Goal: Information Seeking & Learning: Learn about a topic

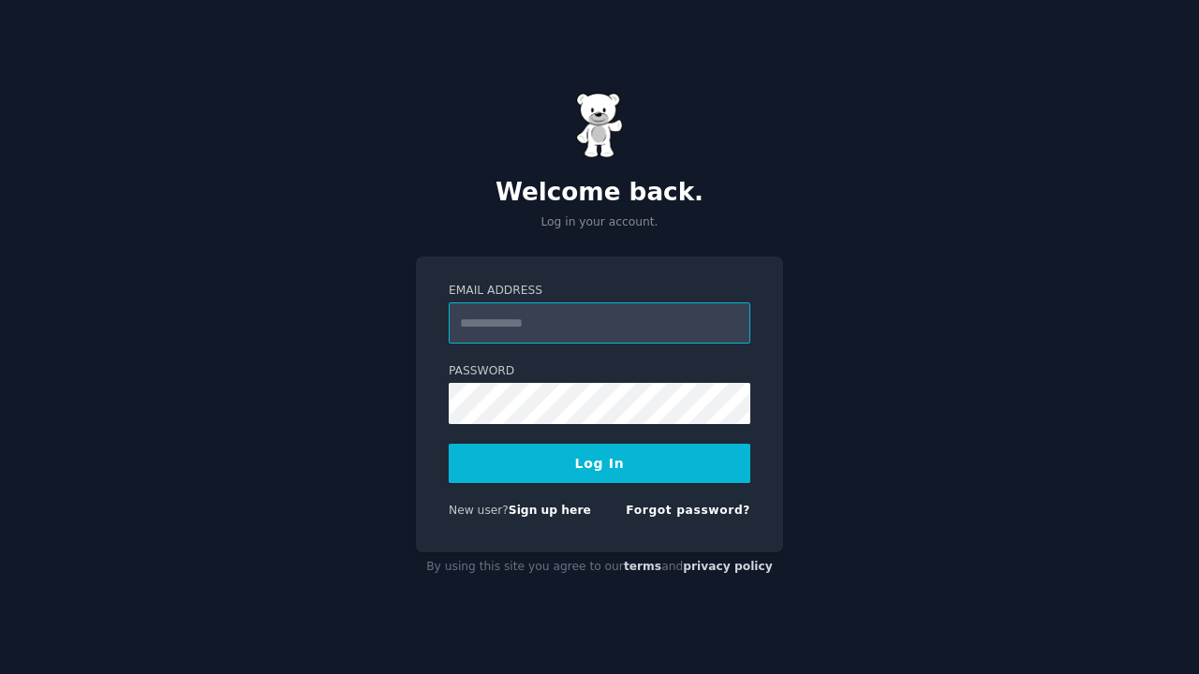
type input "**********"
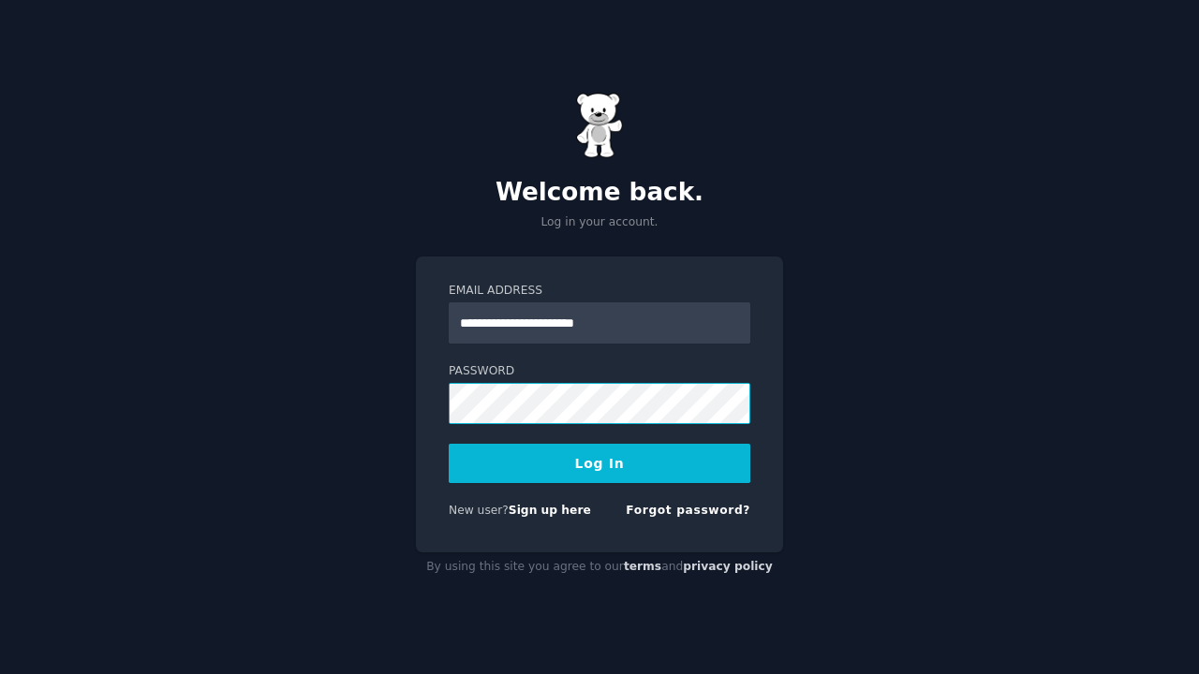
click at [599, 463] on button "Log In" at bounding box center [600, 463] width 302 height 39
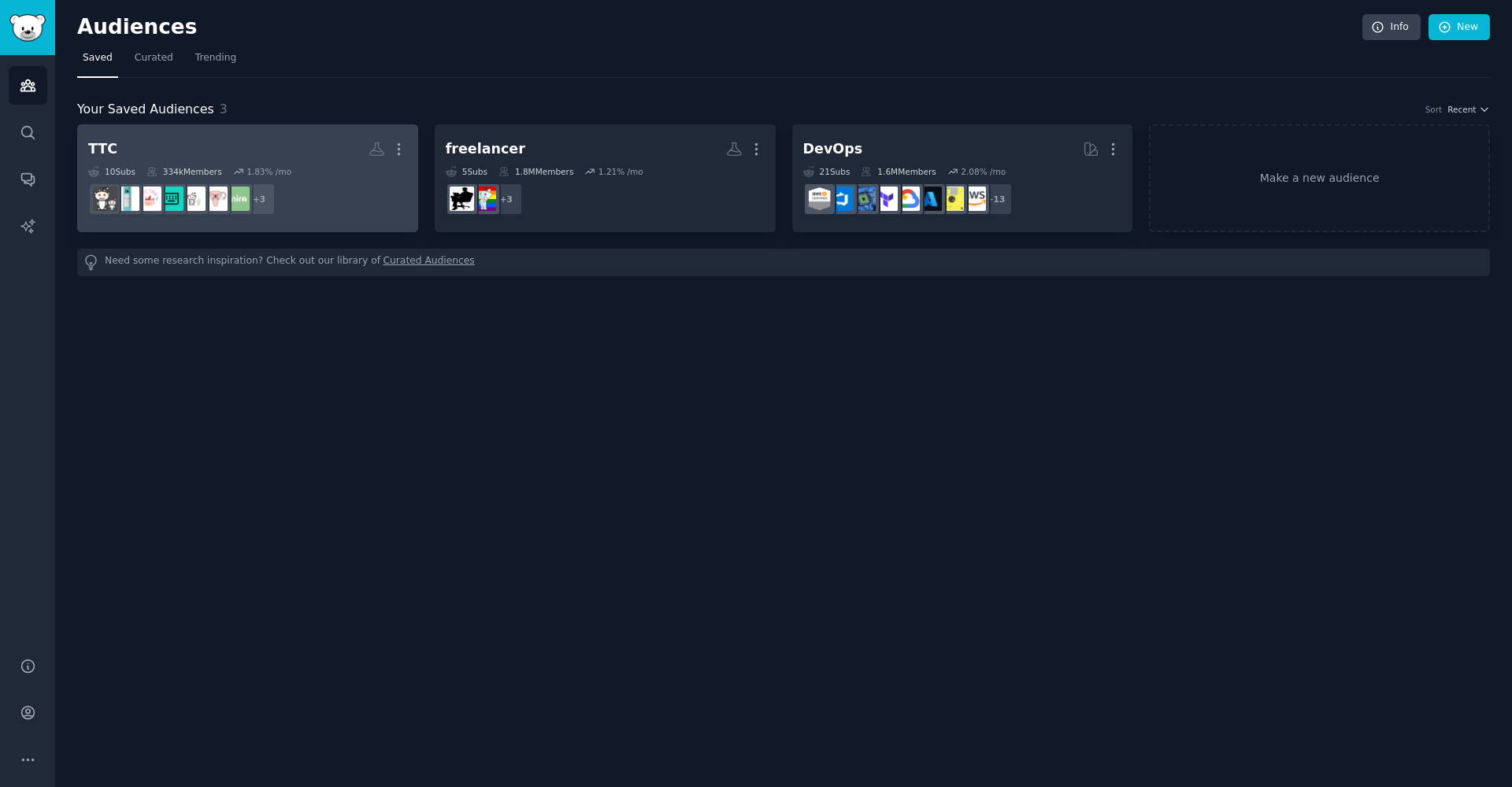
click at [124, 157] on h2 "TTC More" at bounding box center [247, 149] width 319 height 28
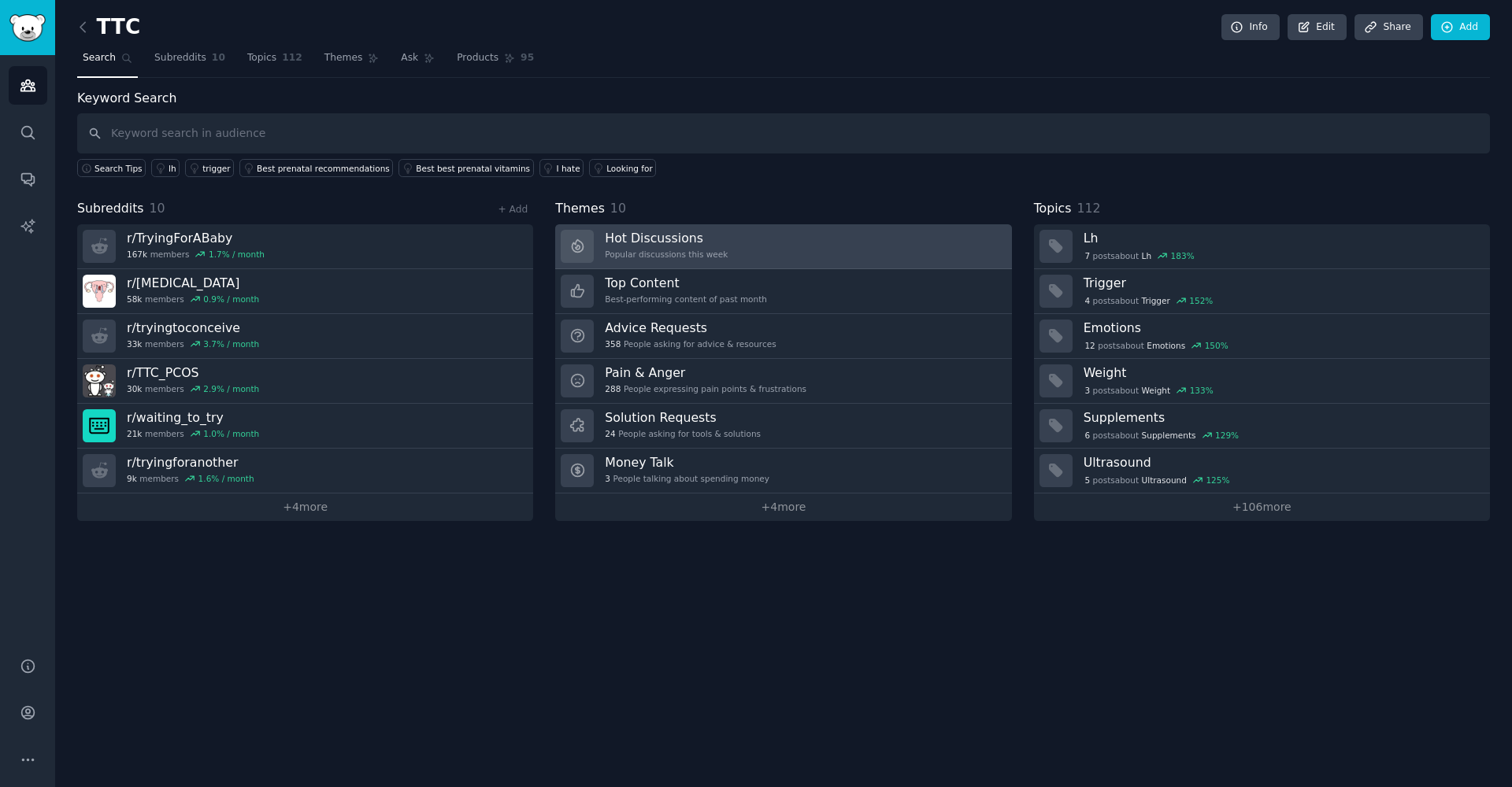
click at [629, 254] on div "Popular discussions this week" at bounding box center [666, 254] width 123 height 11
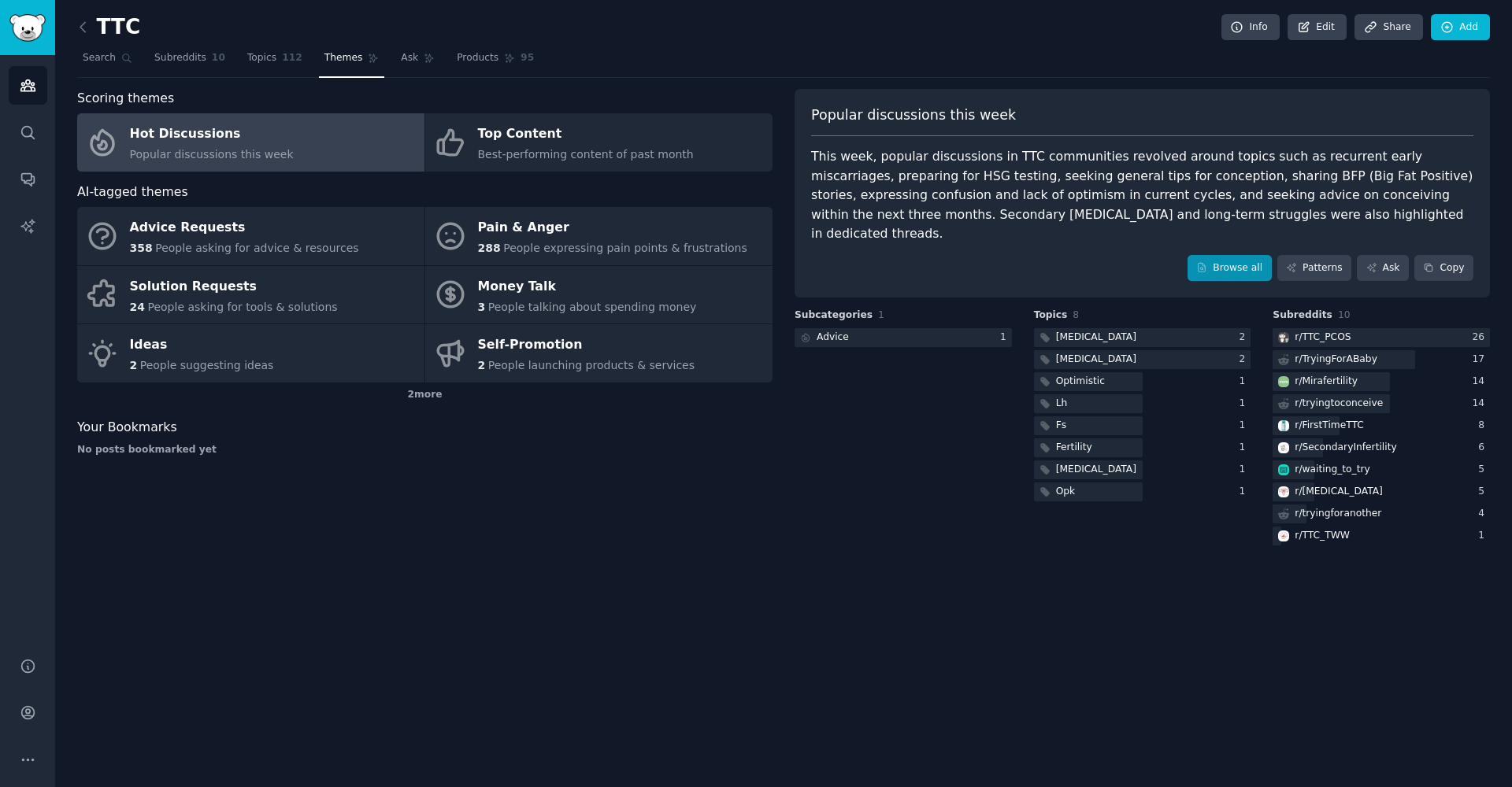
click at [1007, 264] on icon at bounding box center [1202, 268] width 7 height 8
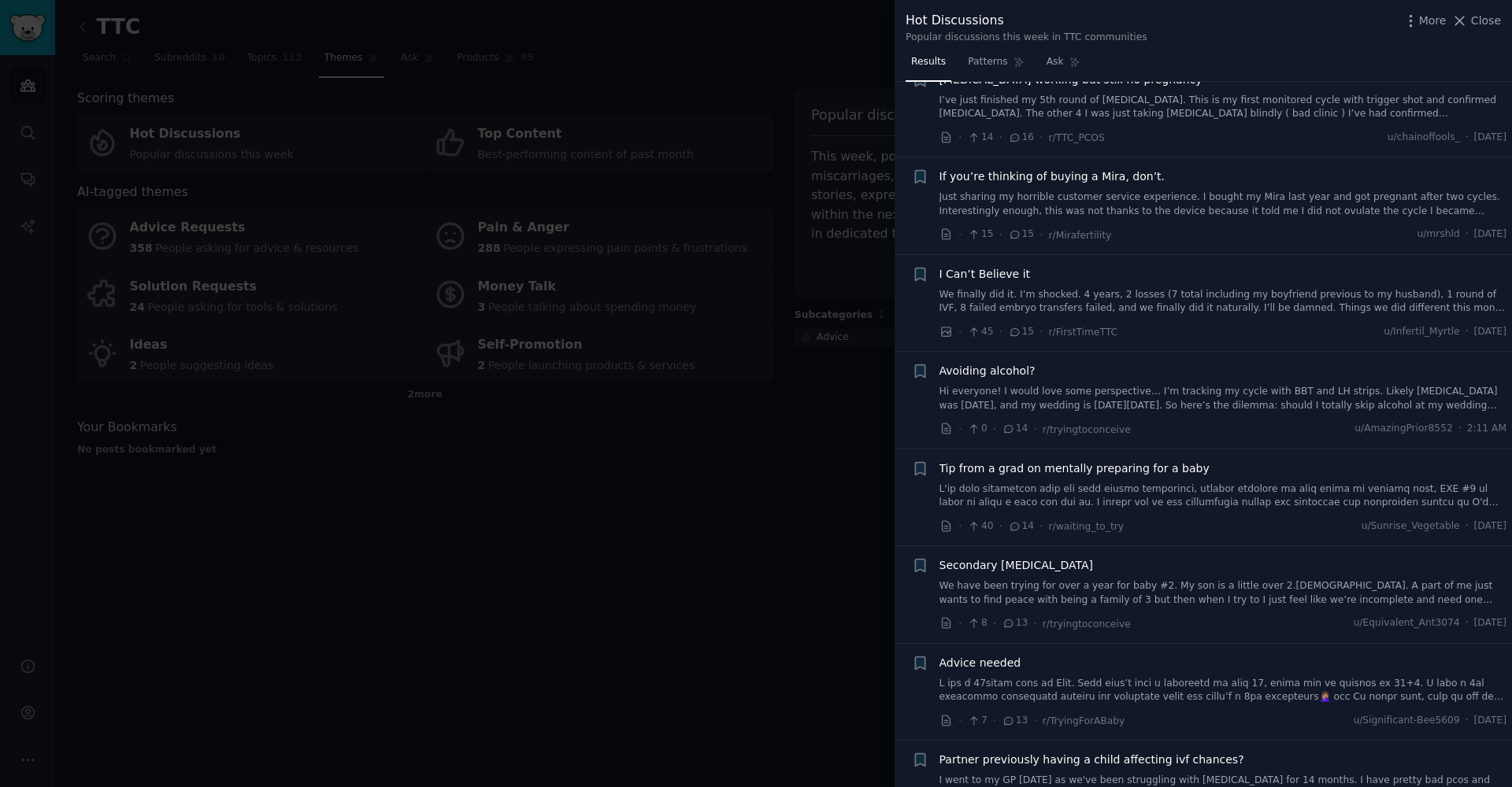
scroll to position [1504, 0]
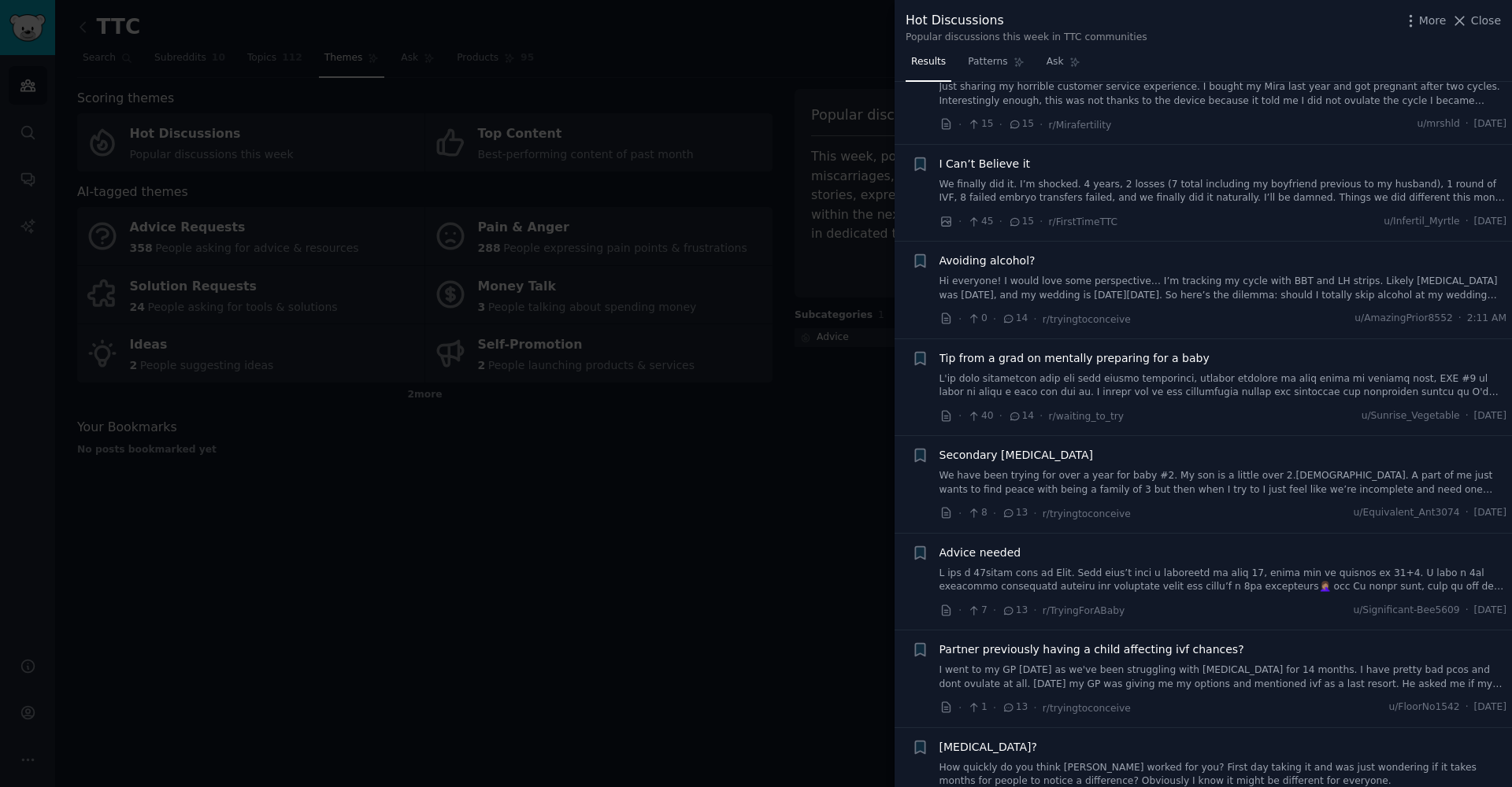
click at [830, 555] on div at bounding box center [756, 394] width 1512 height 787
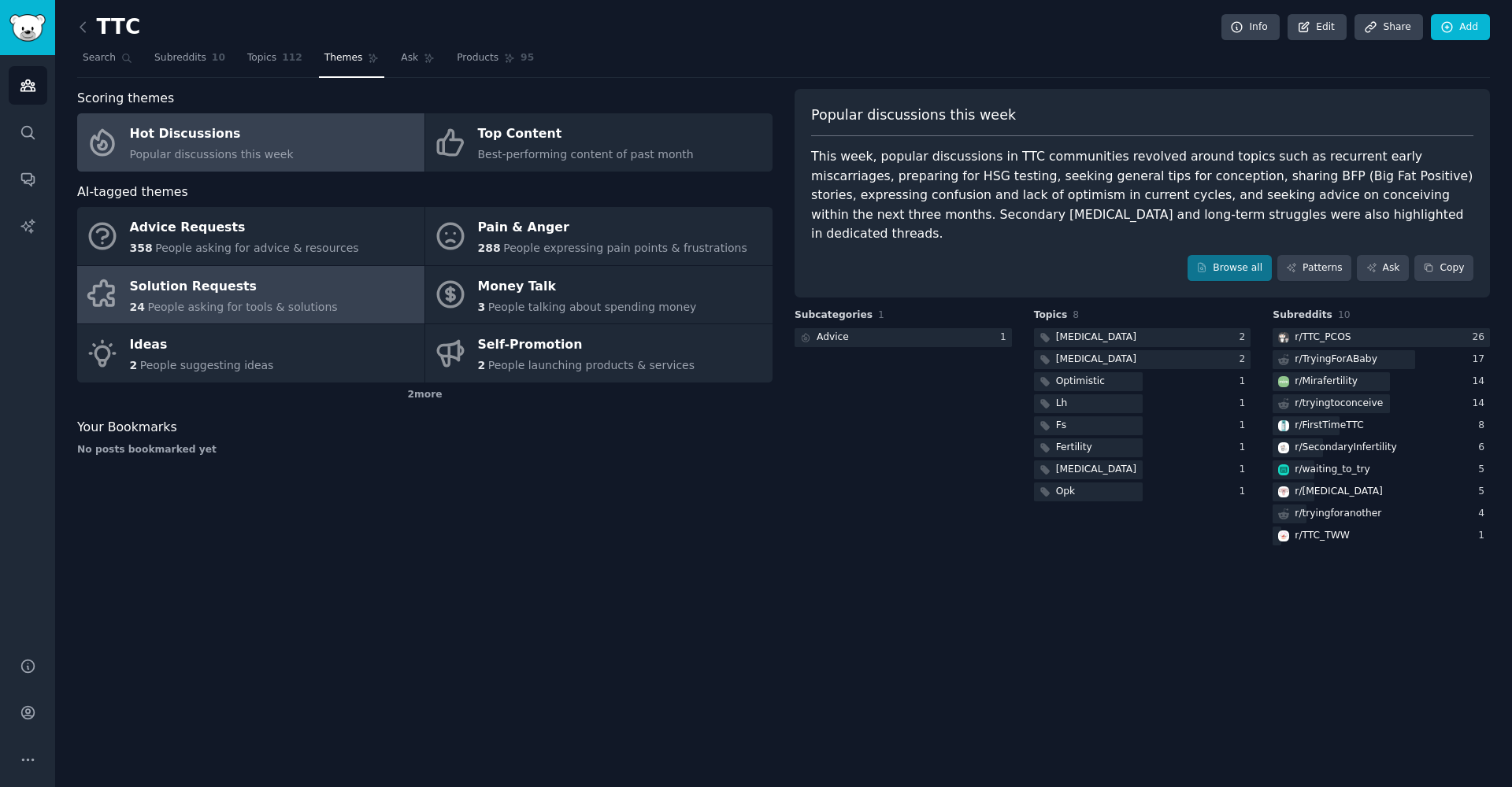
click at [279, 307] on span "People asking for tools & solutions" at bounding box center [242, 307] width 190 height 13
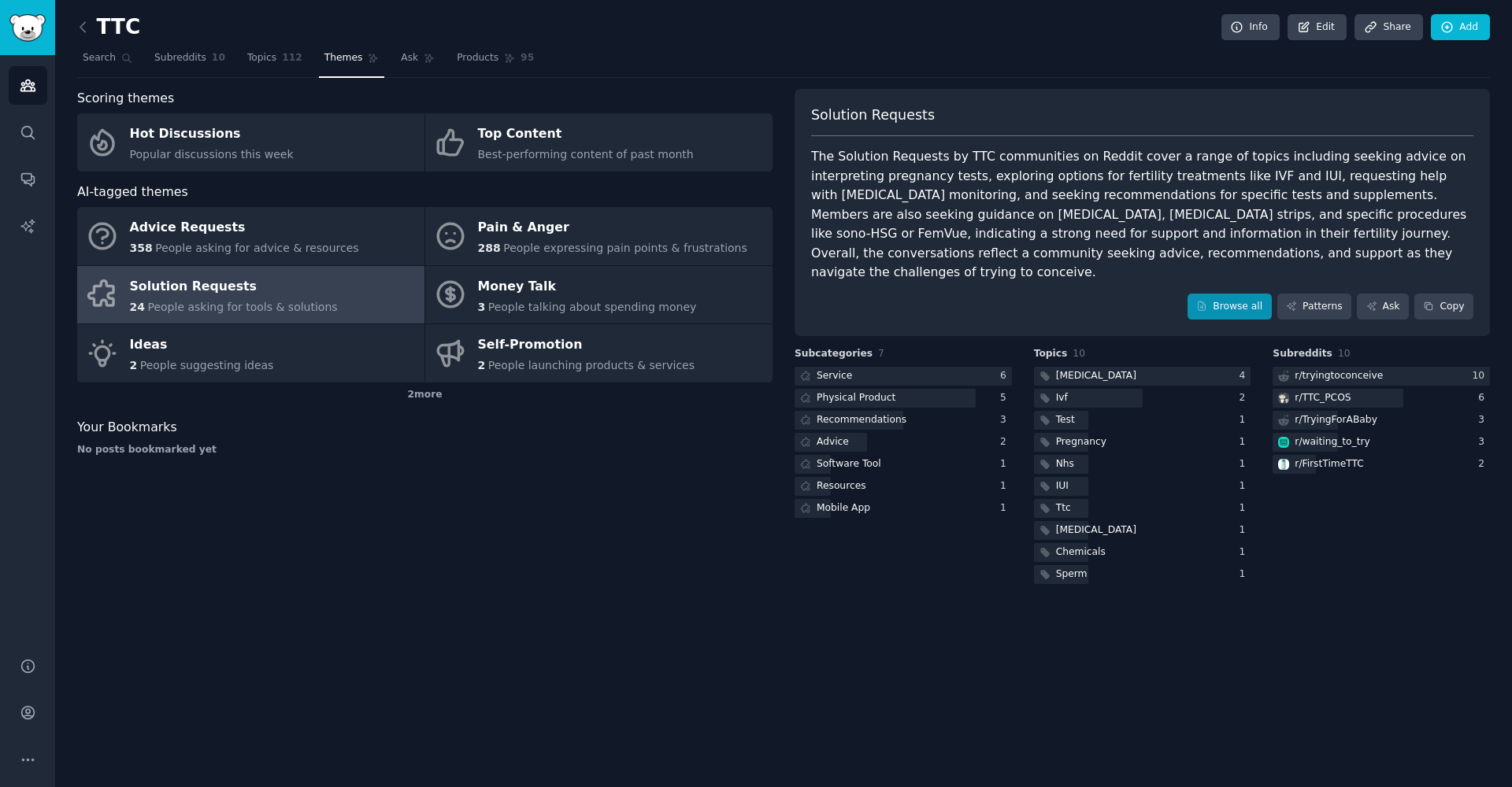
click at [1007, 293] on link "Browse all" at bounding box center [1229, 307] width 84 height 27
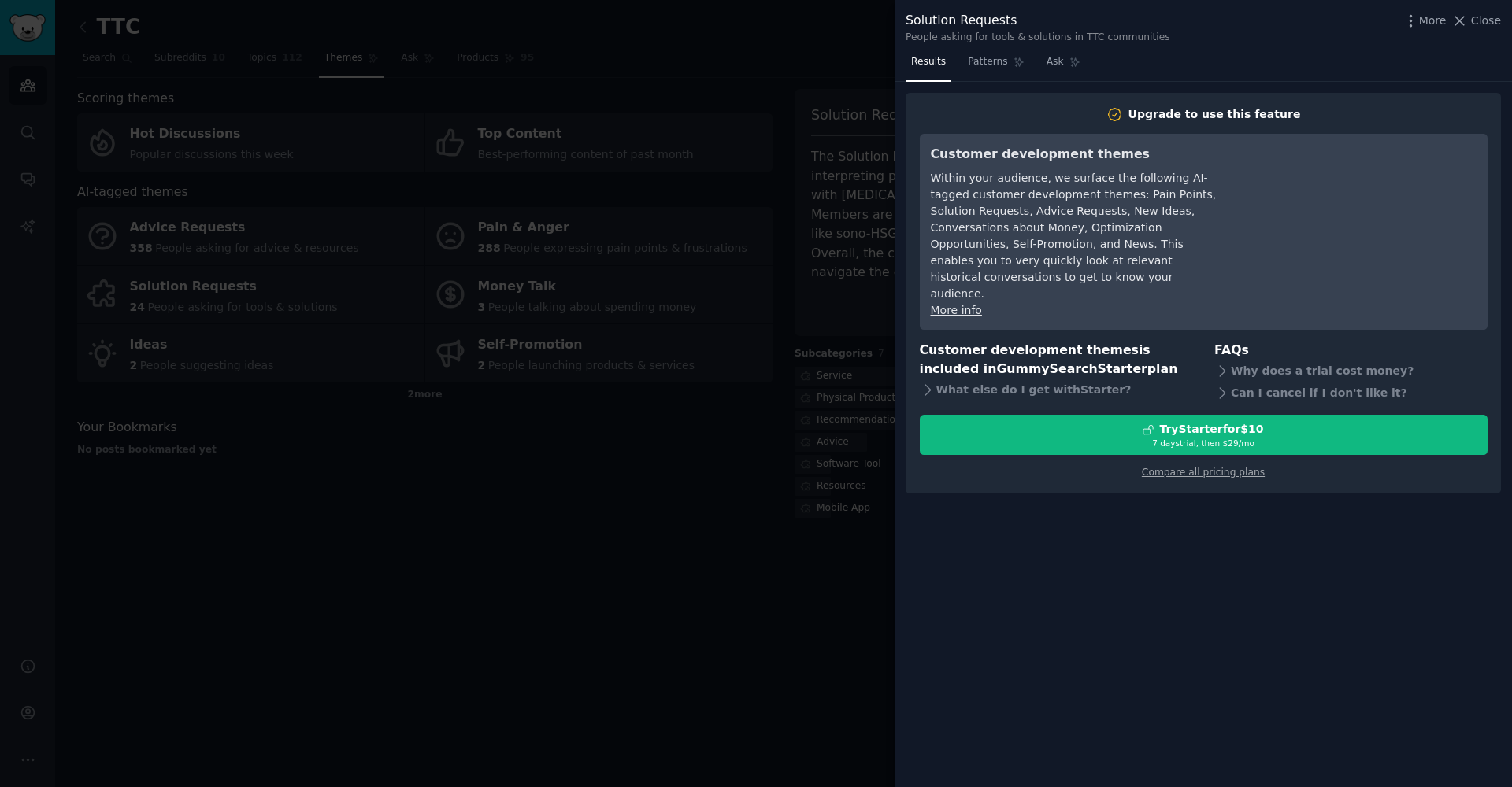
click at [812, 553] on div at bounding box center [756, 394] width 1512 height 787
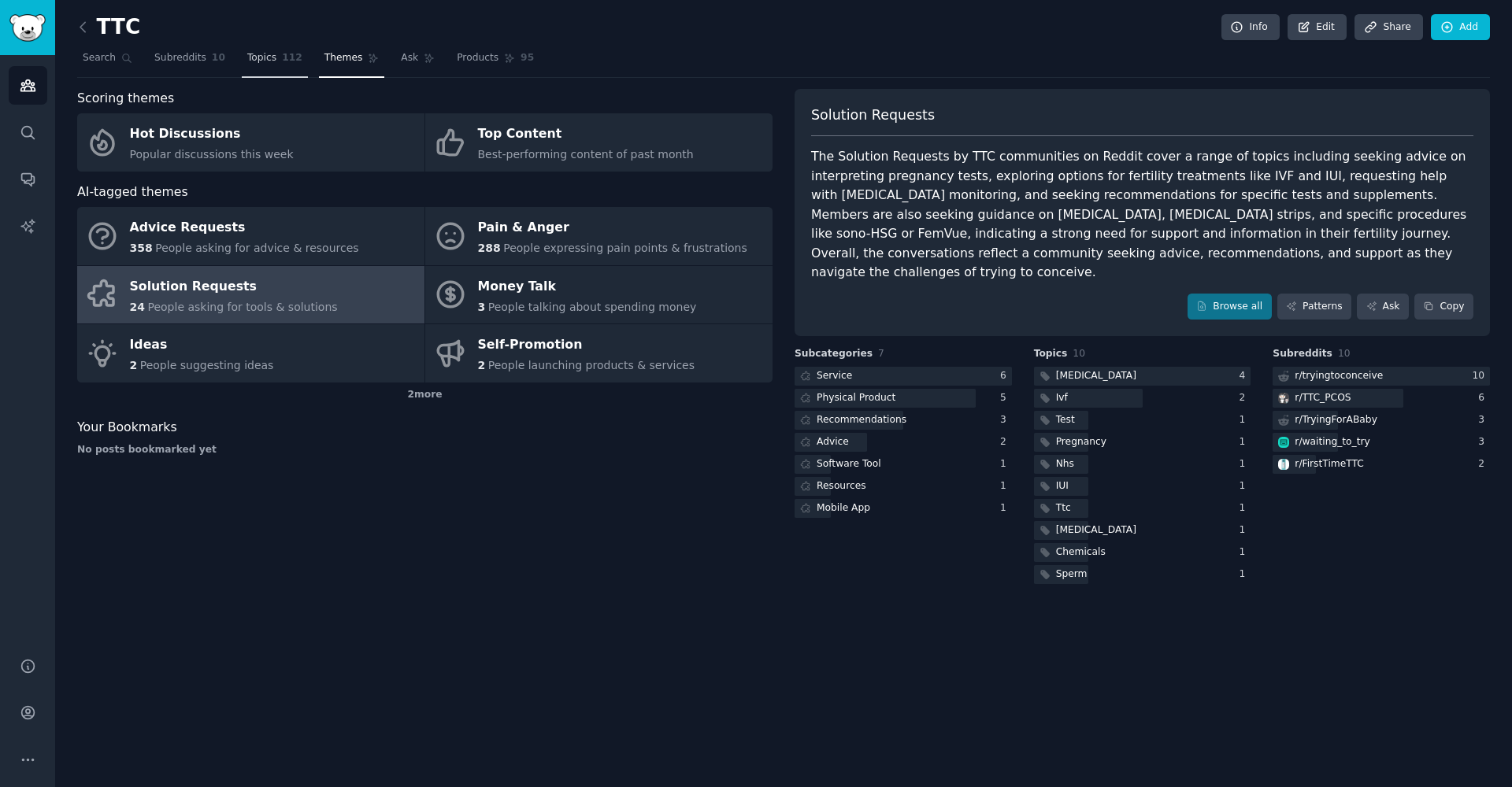
click at [283, 49] on link "Topics 112" at bounding box center [275, 61] width 66 height 32
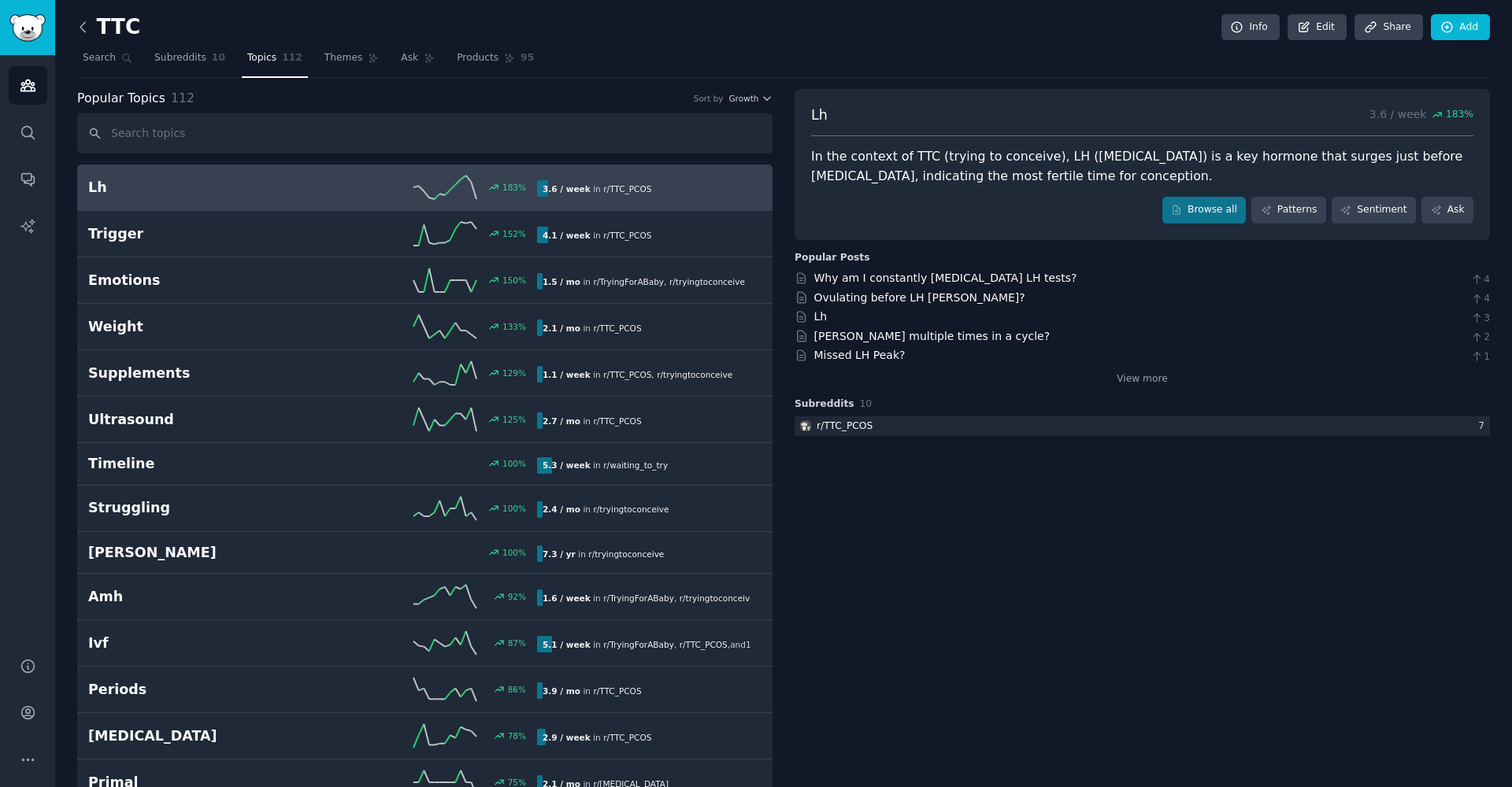
click at [87, 26] on icon at bounding box center [83, 27] width 17 height 17
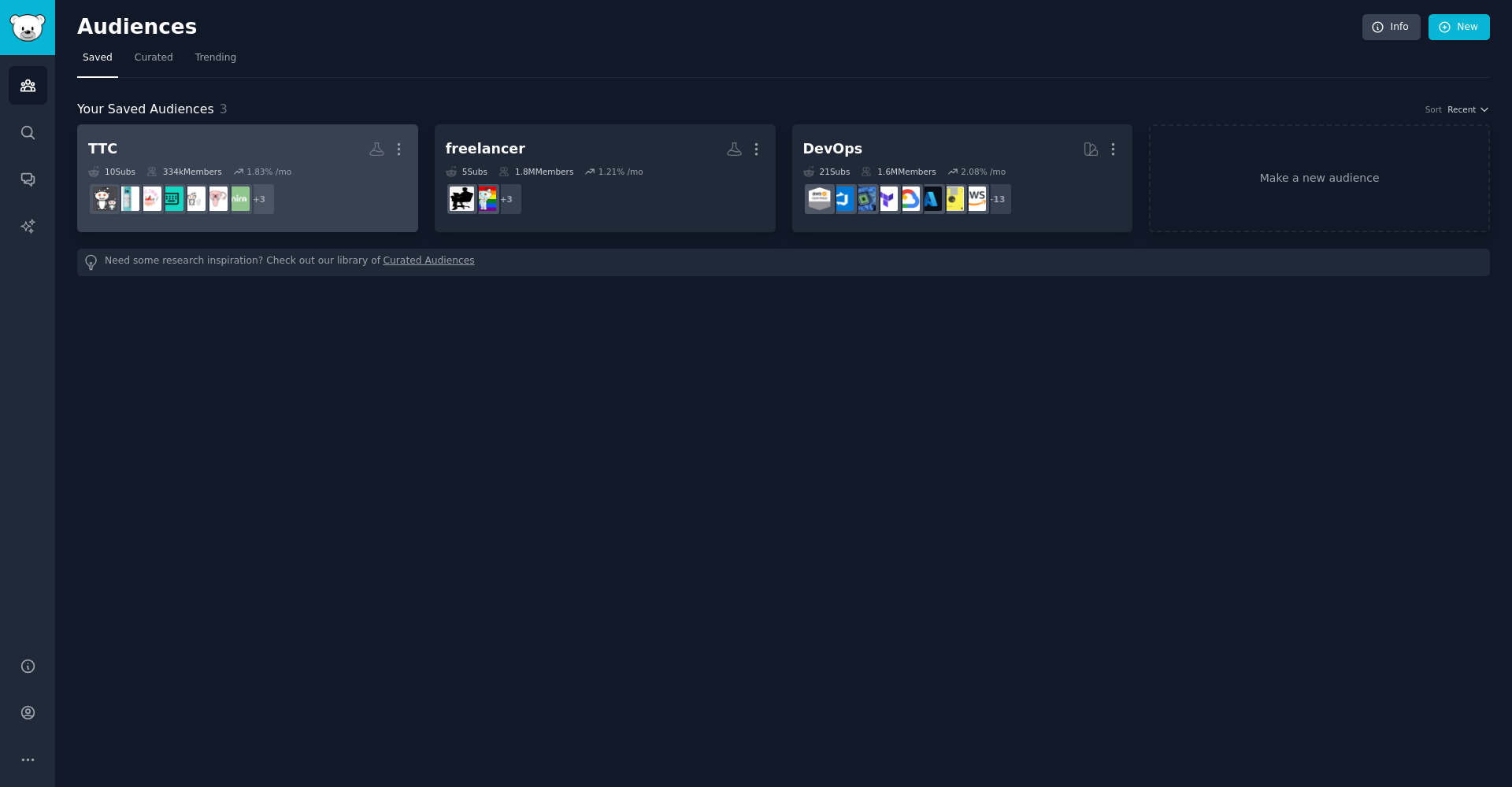
click at [322, 179] on dd "+ 3" at bounding box center [247, 199] width 319 height 44
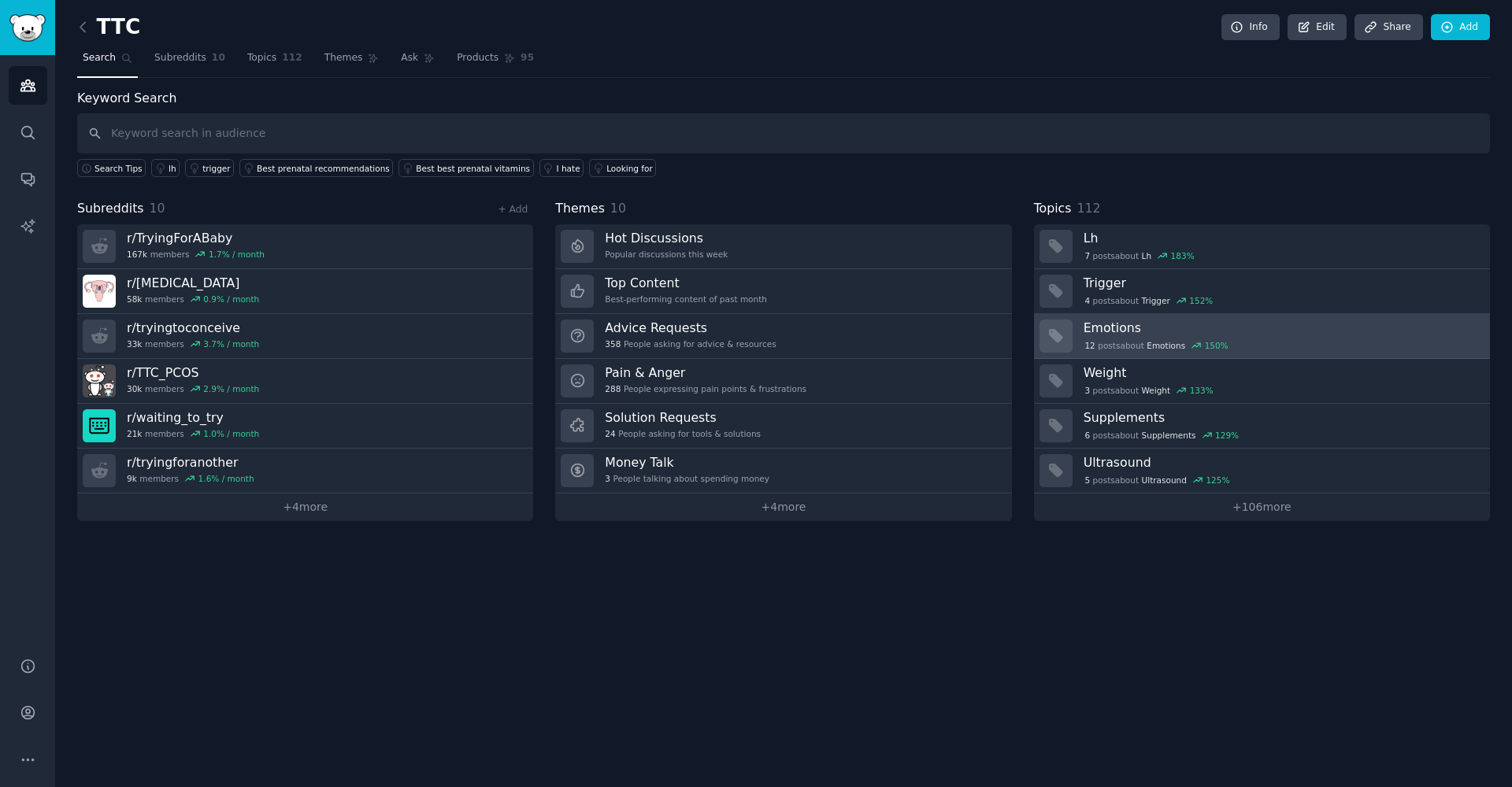
click at [1007, 326] on h3 "Emotions" at bounding box center [1282, 328] width 395 height 17
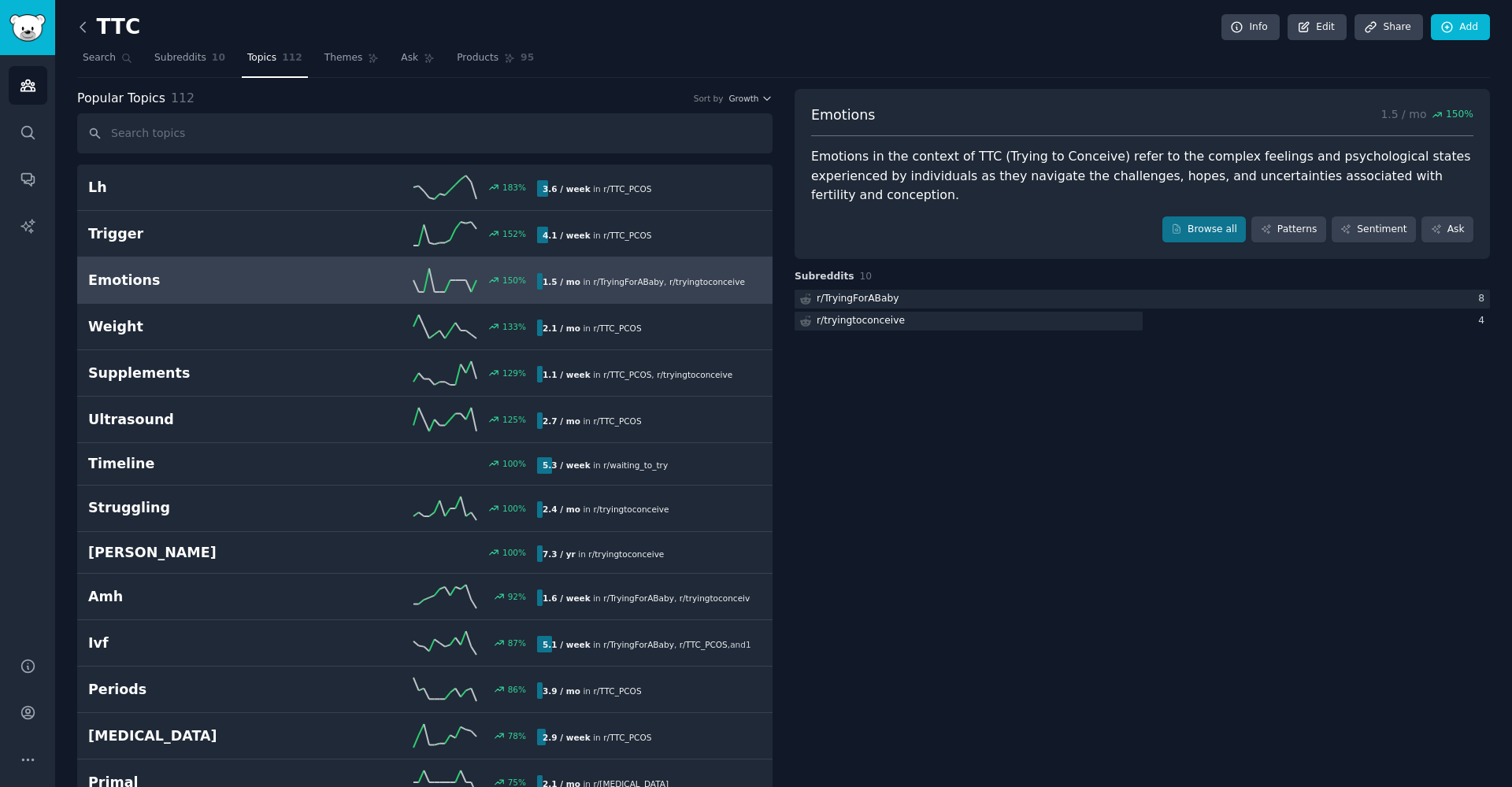
click at [89, 26] on icon at bounding box center [83, 27] width 17 height 17
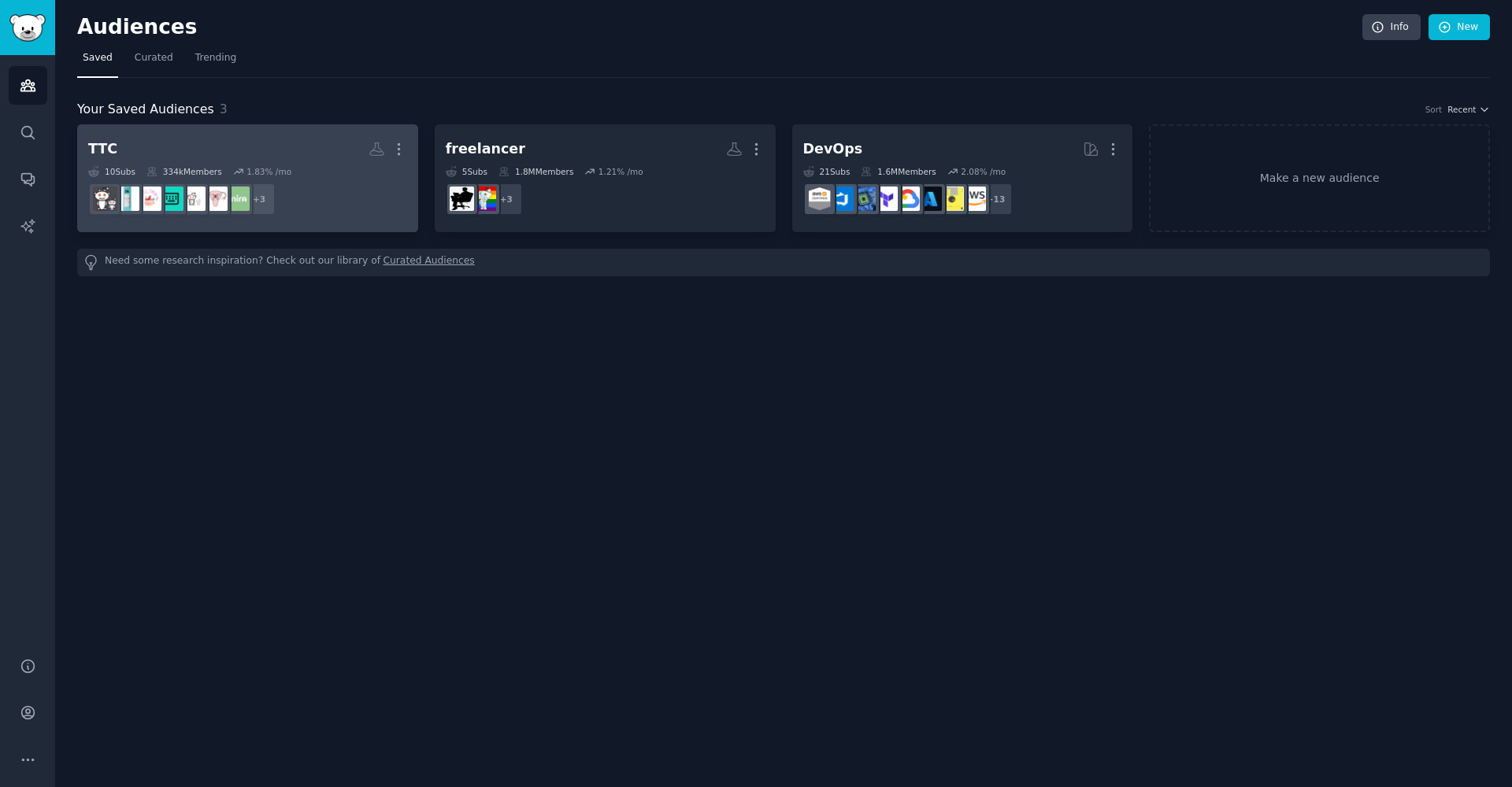
click at [267, 155] on h2 "TTC More" at bounding box center [247, 149] width 319 height 28
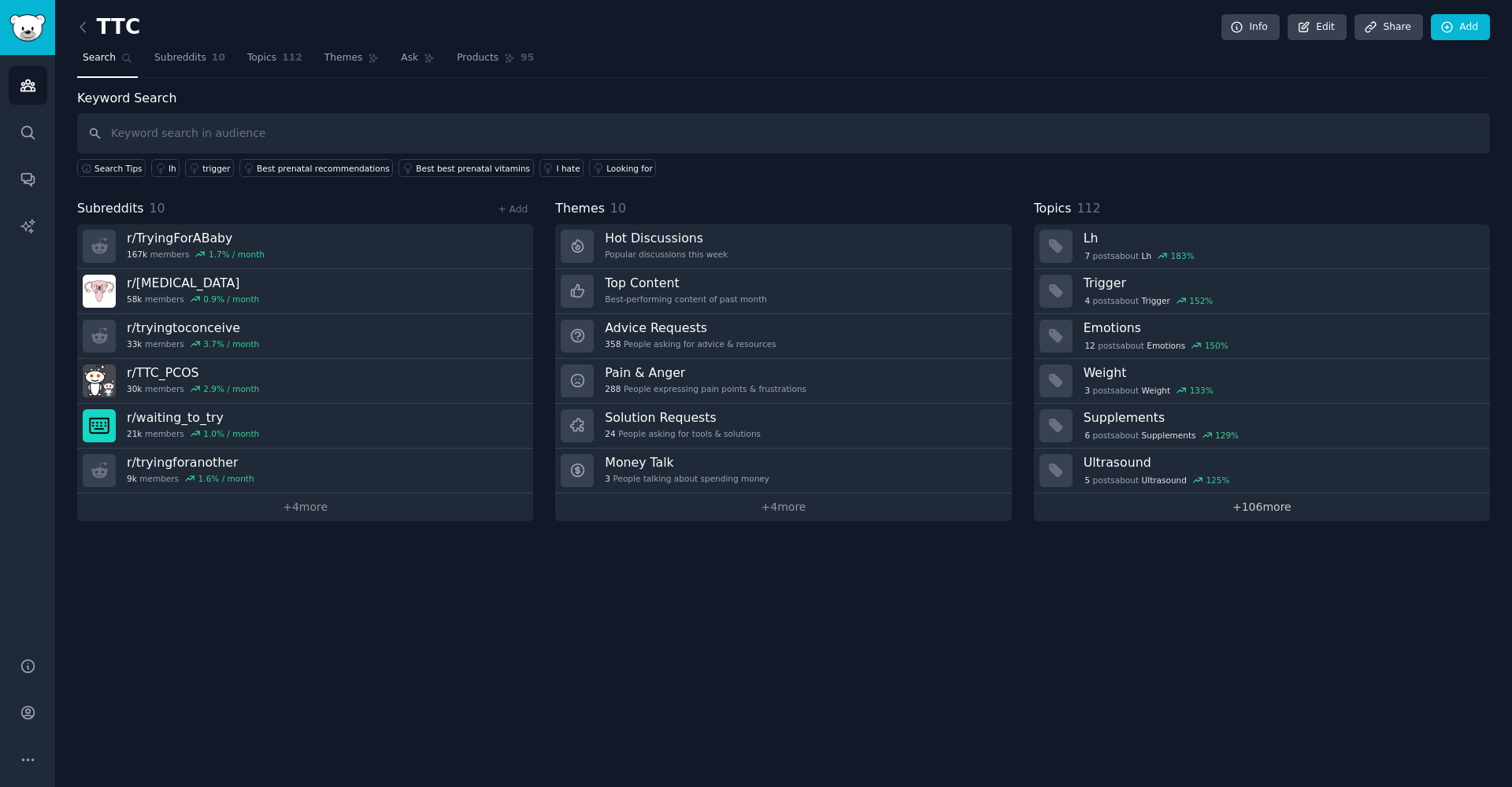
click at [1007, 515] on link "+ 106 more" at bounding box center [1262, 507] width 456 height 28
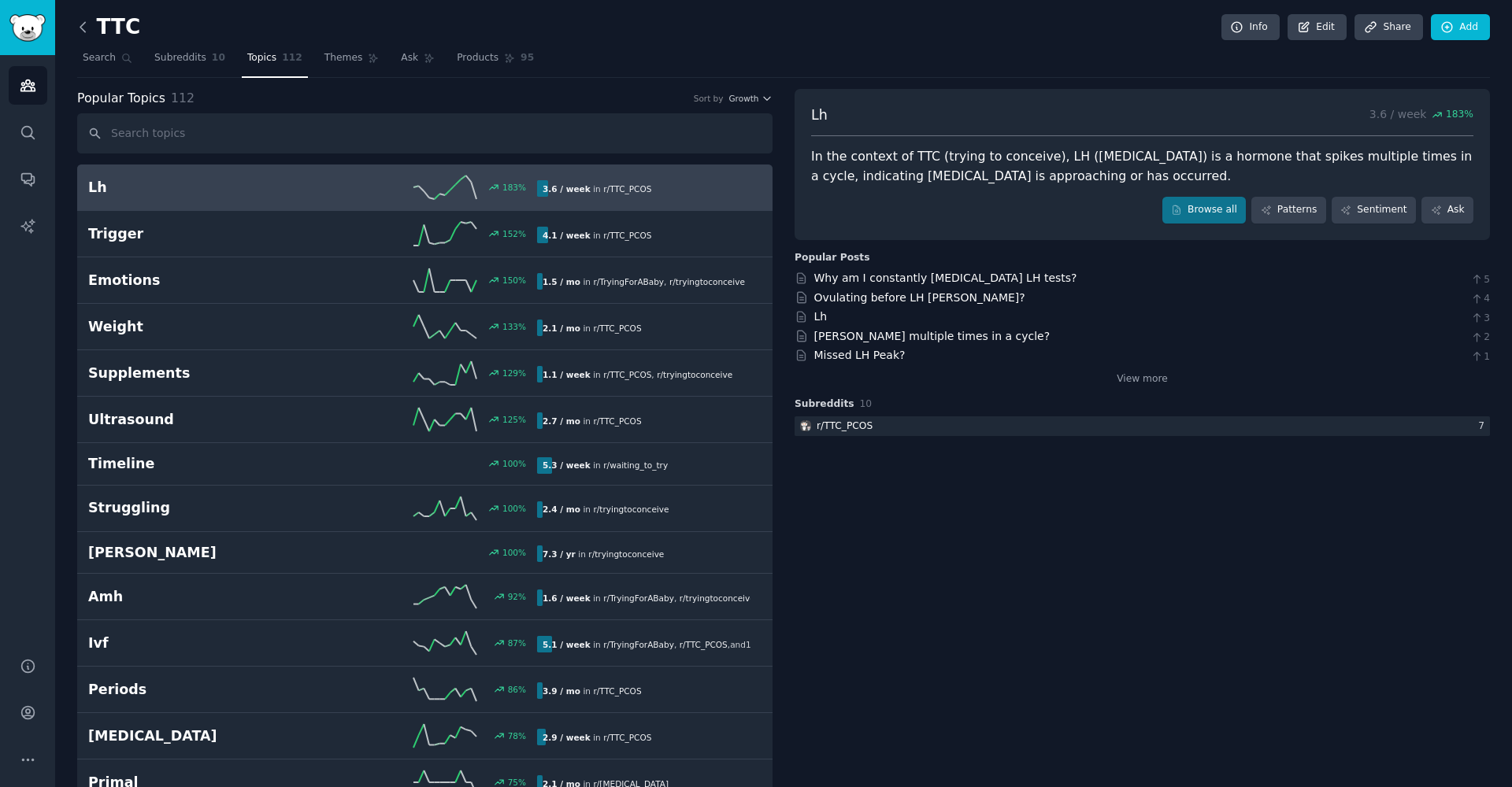
click at [91, 32] on icon at bounding box center [83, 27] width 17 height 17
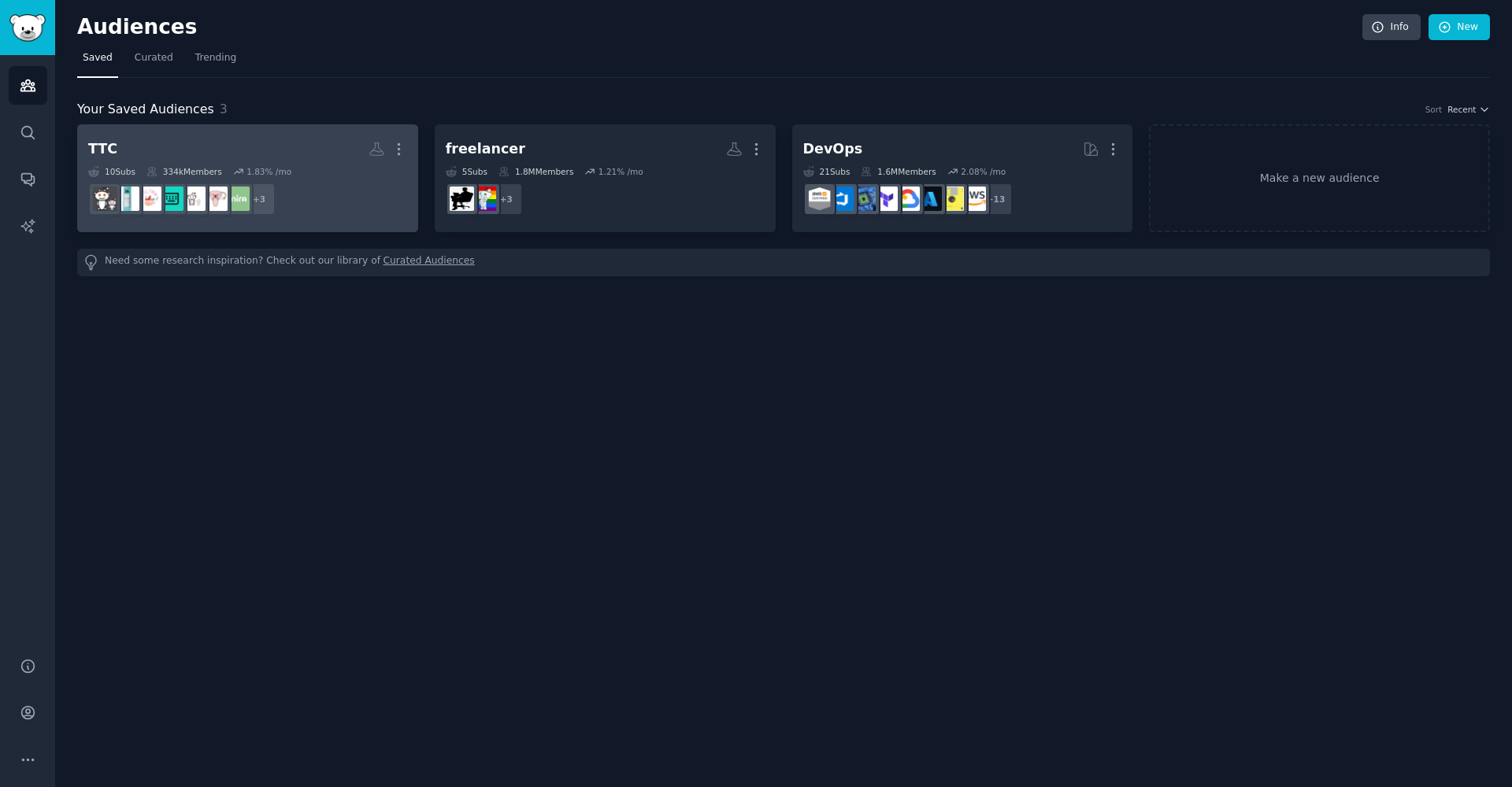
click at [290, 158] on h2 "TTC More" at bounding box center [247, 149] width 319 height 28
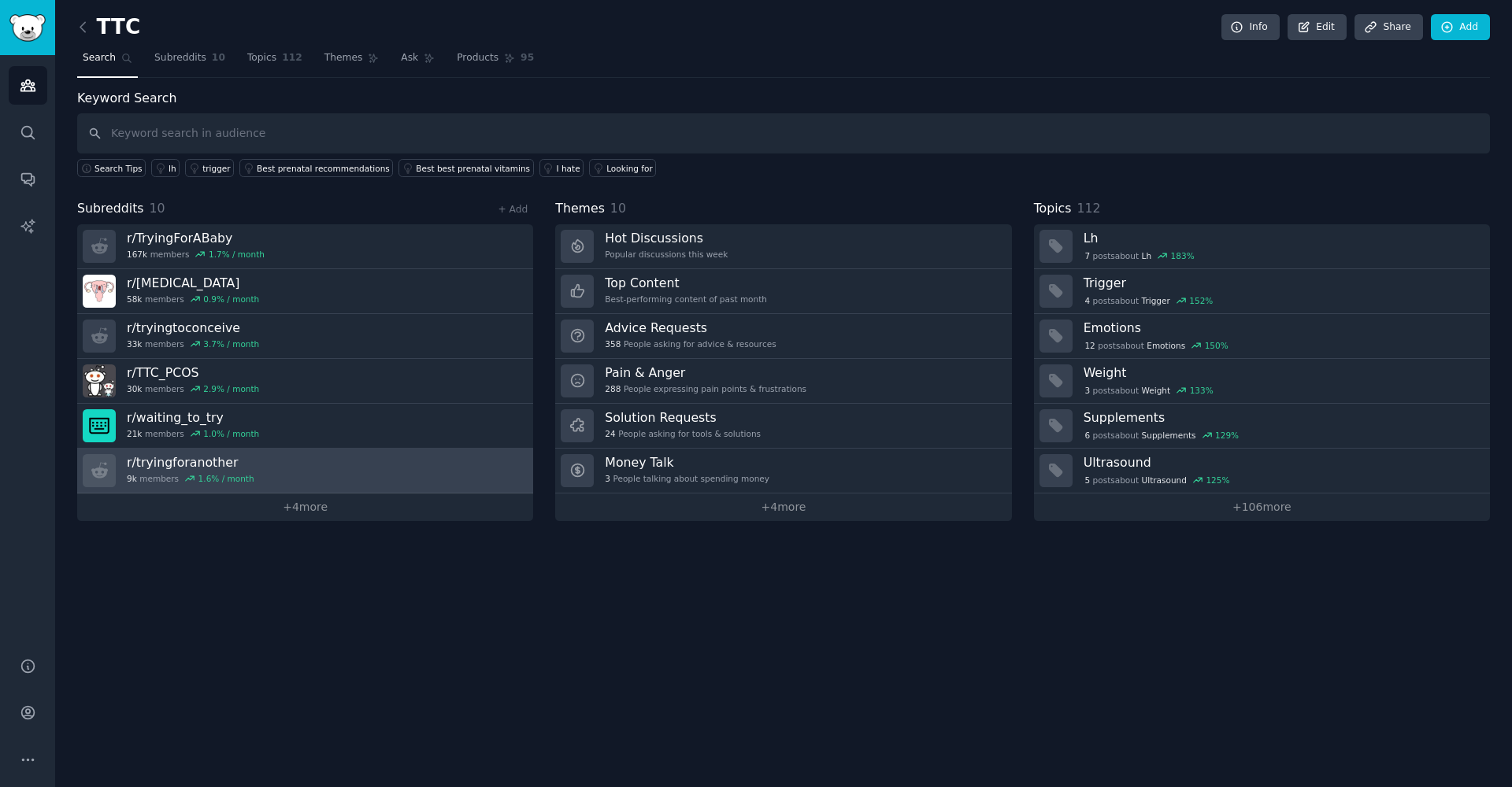
click at [309, 486] on link "r/ tryingforanother 9k members 1.6 % / month" at bounding box center [305, 471] width 456 height 45
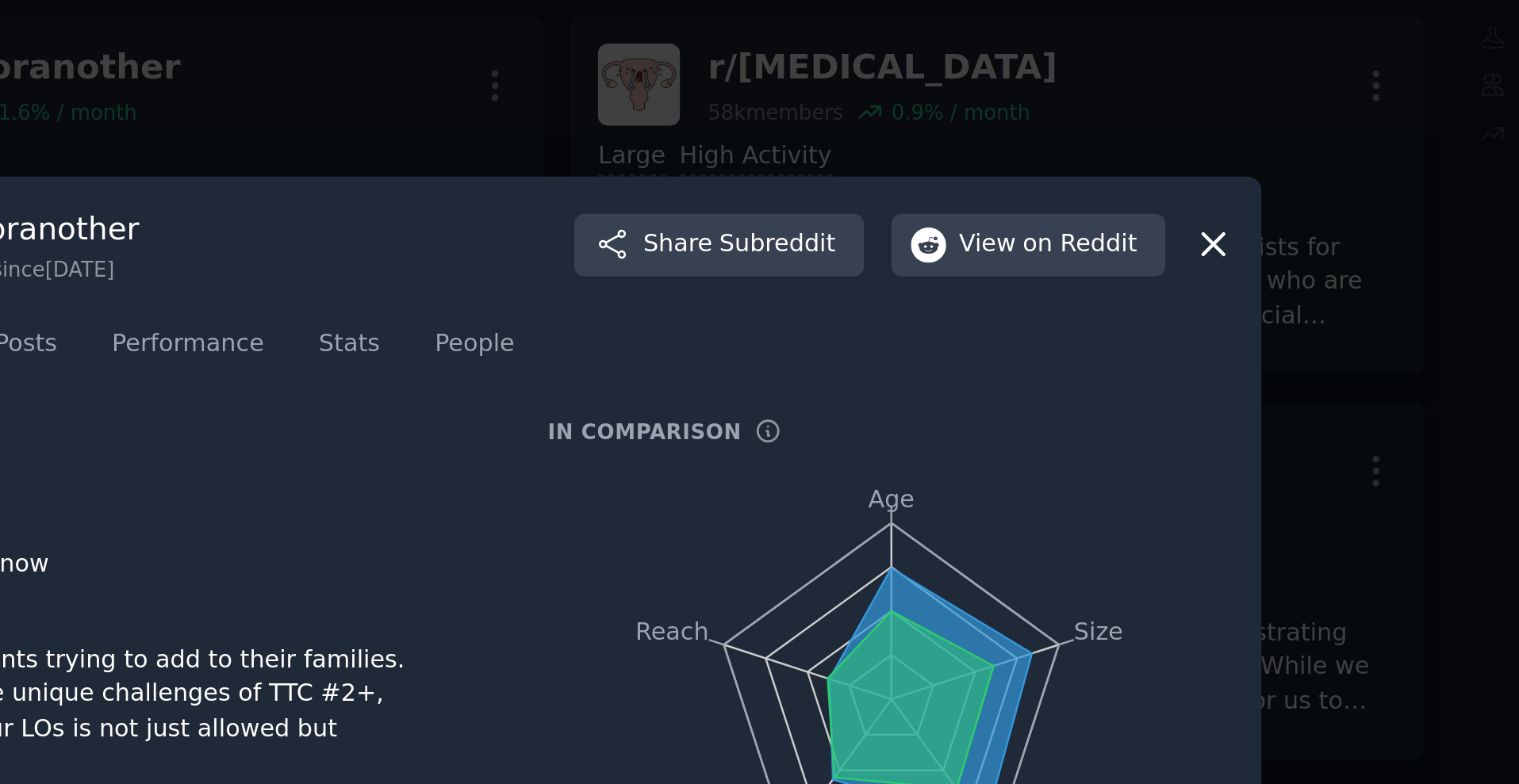
scroll to position [8, 0]
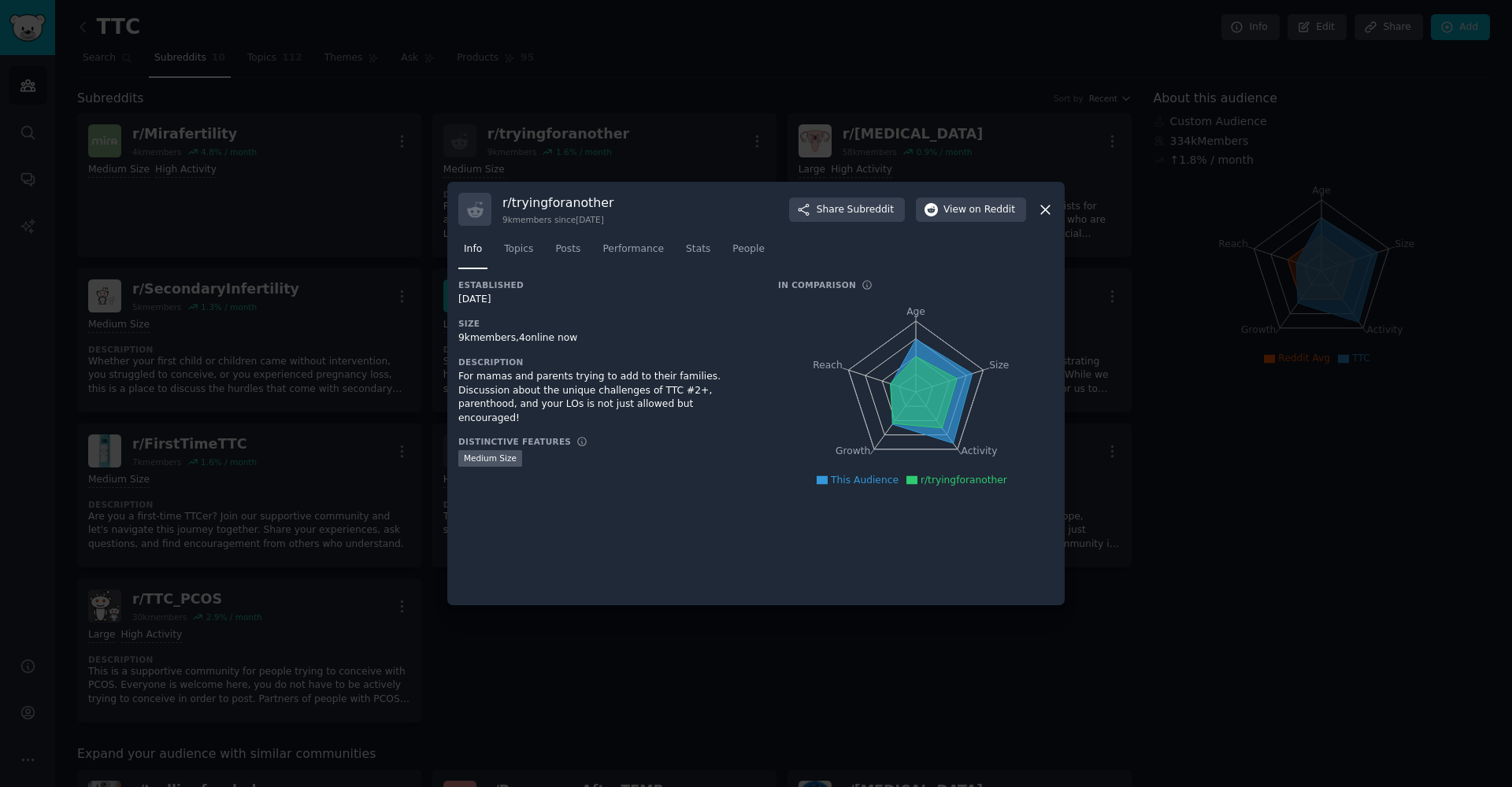
click at [1007, 221] on div "r/ tryingforanother 9k members since [DATE] Share Subreddit View on Reddit" at bounding box center [756, 209] width 595 height 33
click at [1007, 203] on icon at bounding box center [1045, 210] width 17 height 17
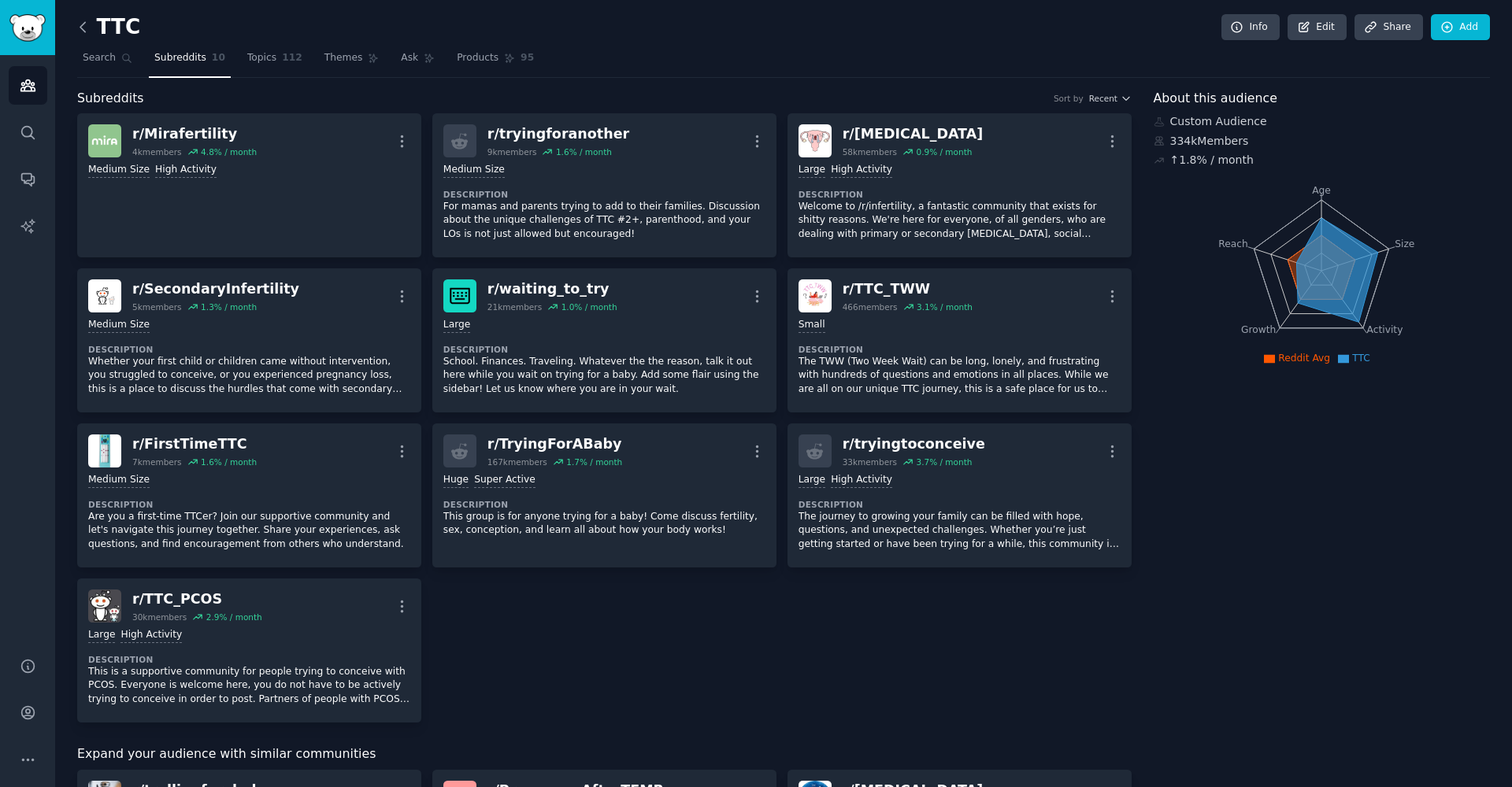
click at [91, 32] on icon at bounding box center [83, 27] width 17 height 17
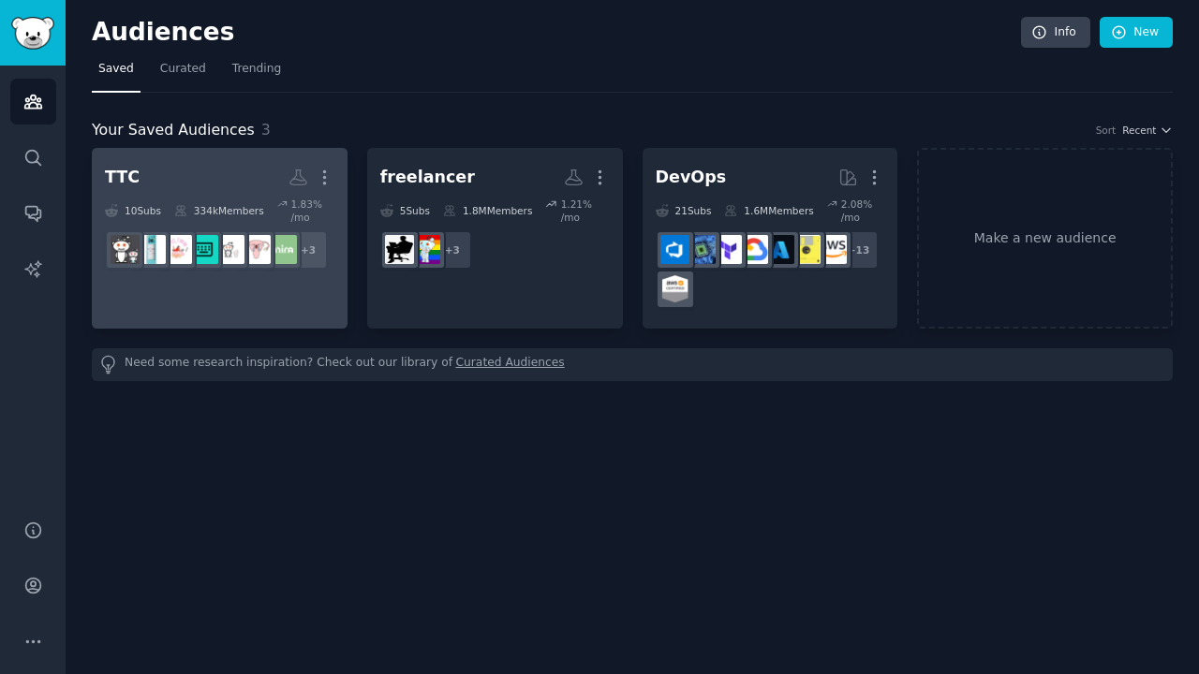
click at [231, 198] on div "334k Members" at bounding box center [219, 211] width 90 height 26
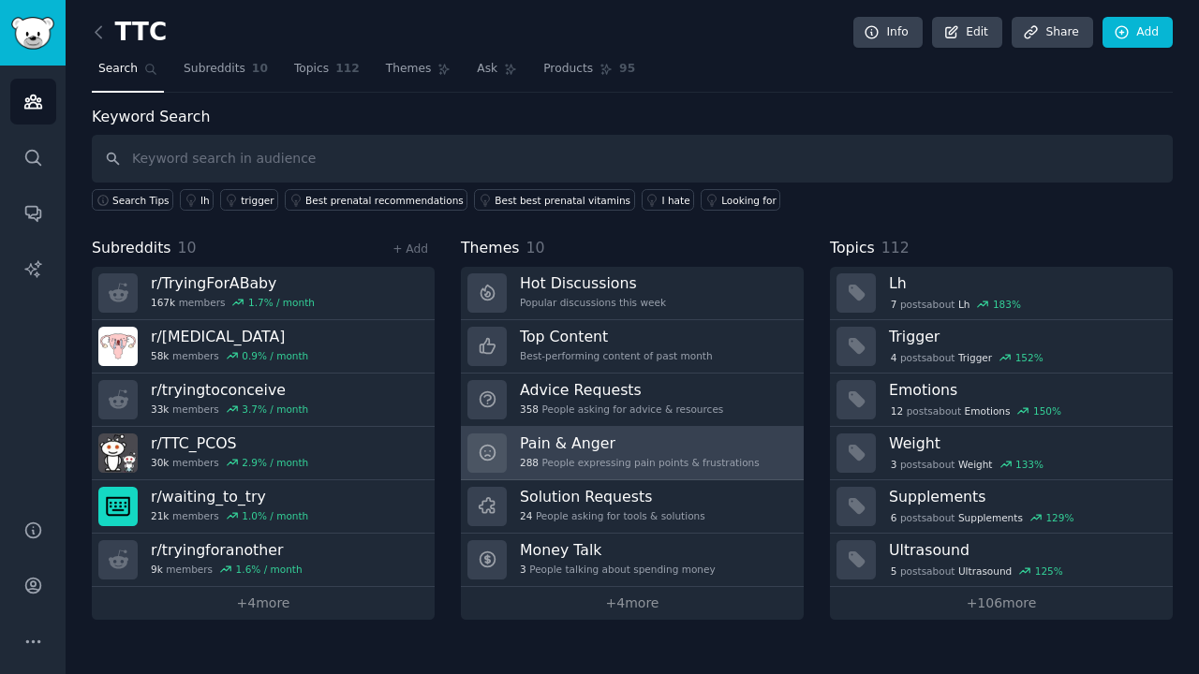
click at [541, 465] on div "288 People expressing pain points & frustrations" at bounding box center [640, 462] width 240 height 13
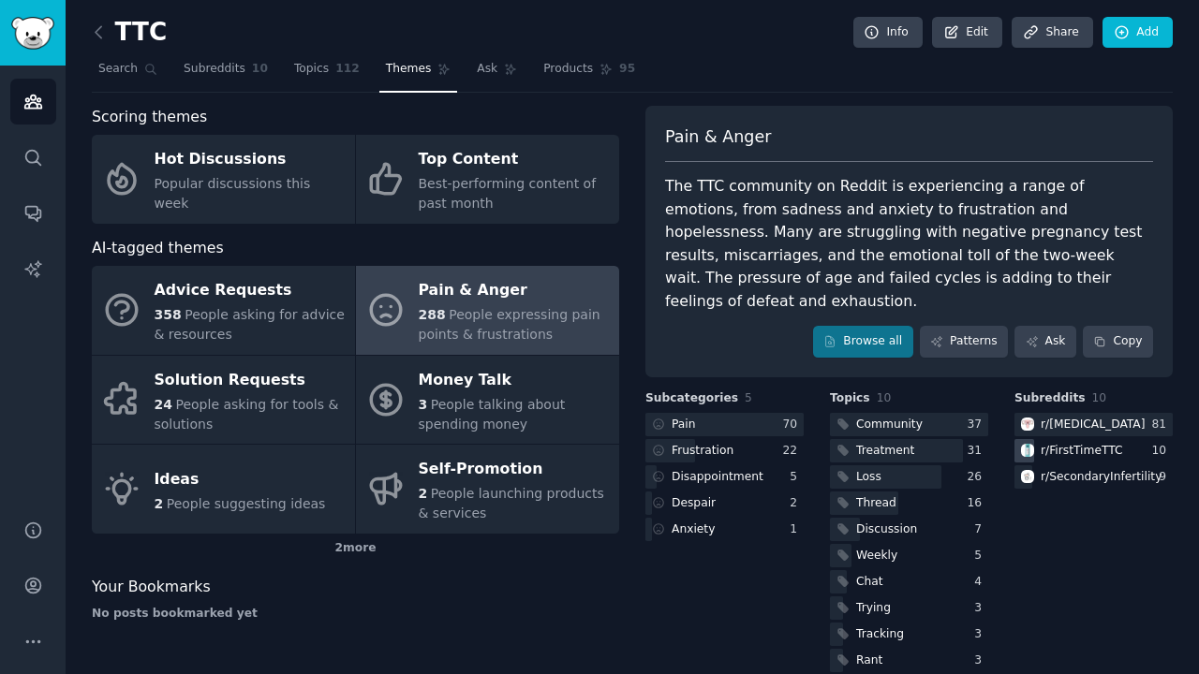
click at [1034, 439] on div "r/ FirstTimeTTC" at bounding box center [1069, 450] width 111 height 23
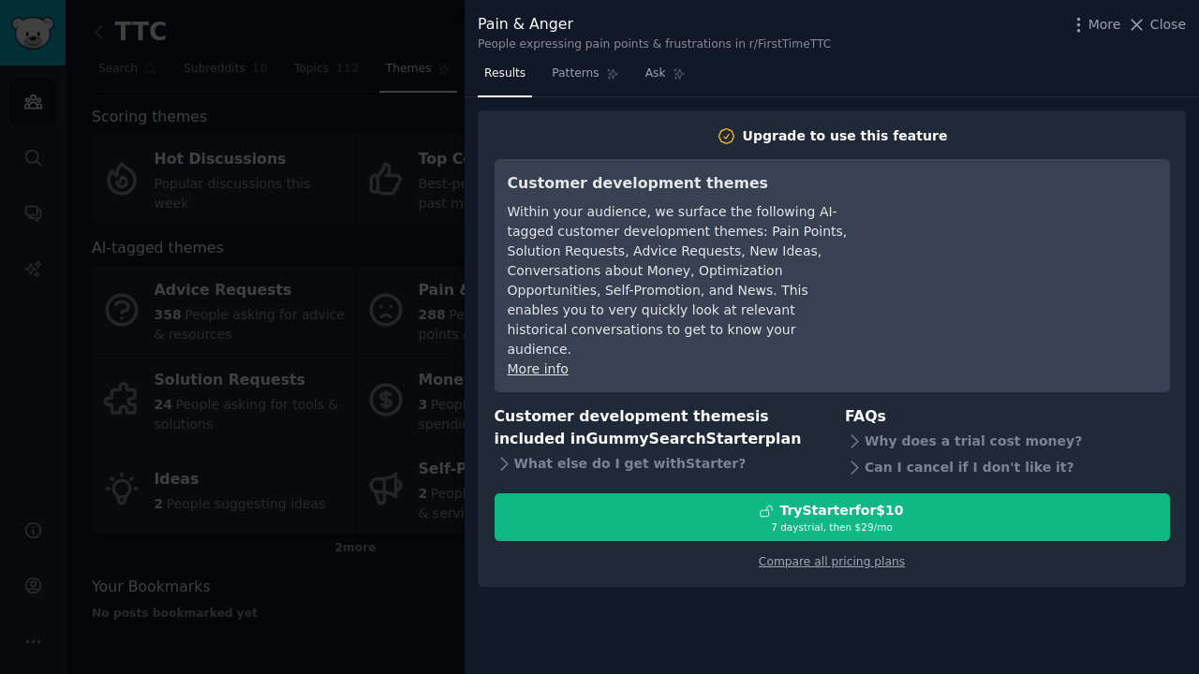
click at [193, 353] on div at bounding box center [599, 337] width 1199 height 674
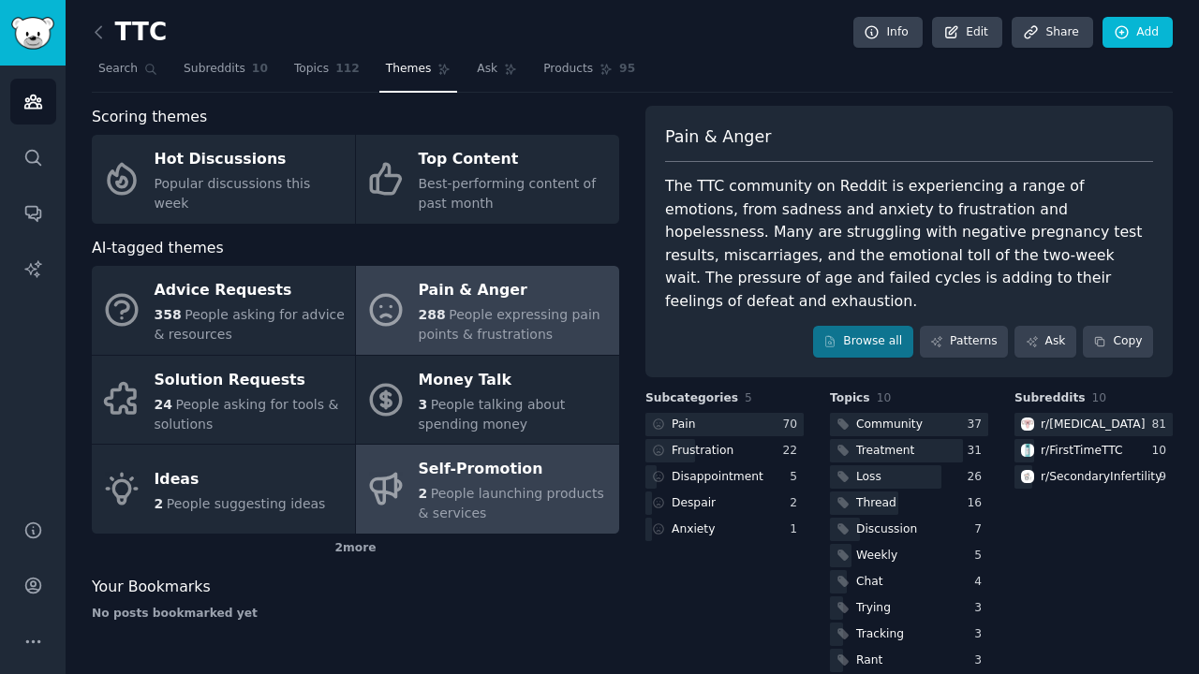
click at [834, 242] on div "The TTC community on Reddit is experiencing a range of emotions, from sadness a…" at bounding box center [909, 244] width 488 height 138
